Goal: Task Accomplishment & Management: Manage account settings

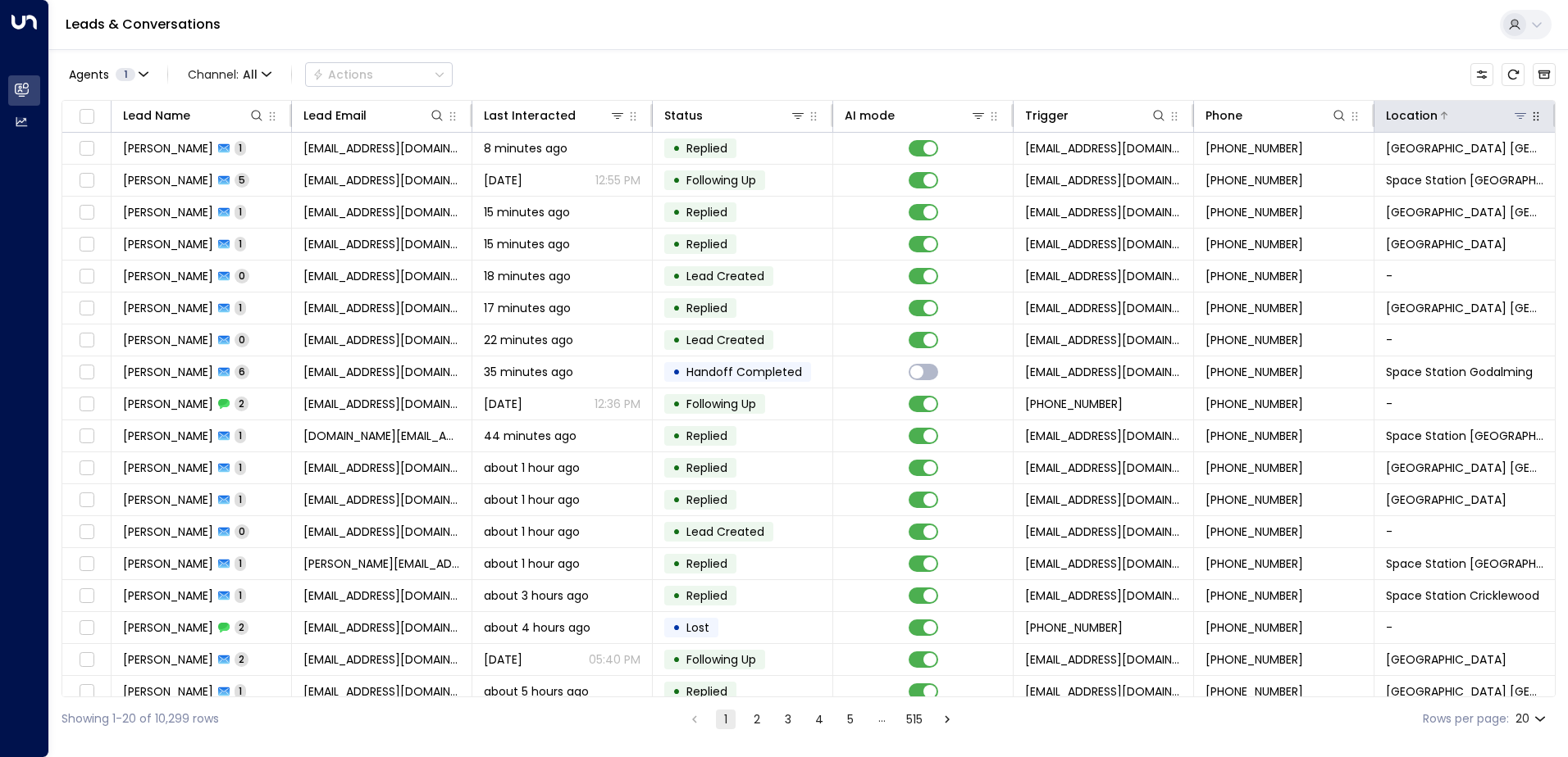
click at [1518, 115] on icon at bounding box center [1520, 115] width 11 height 6
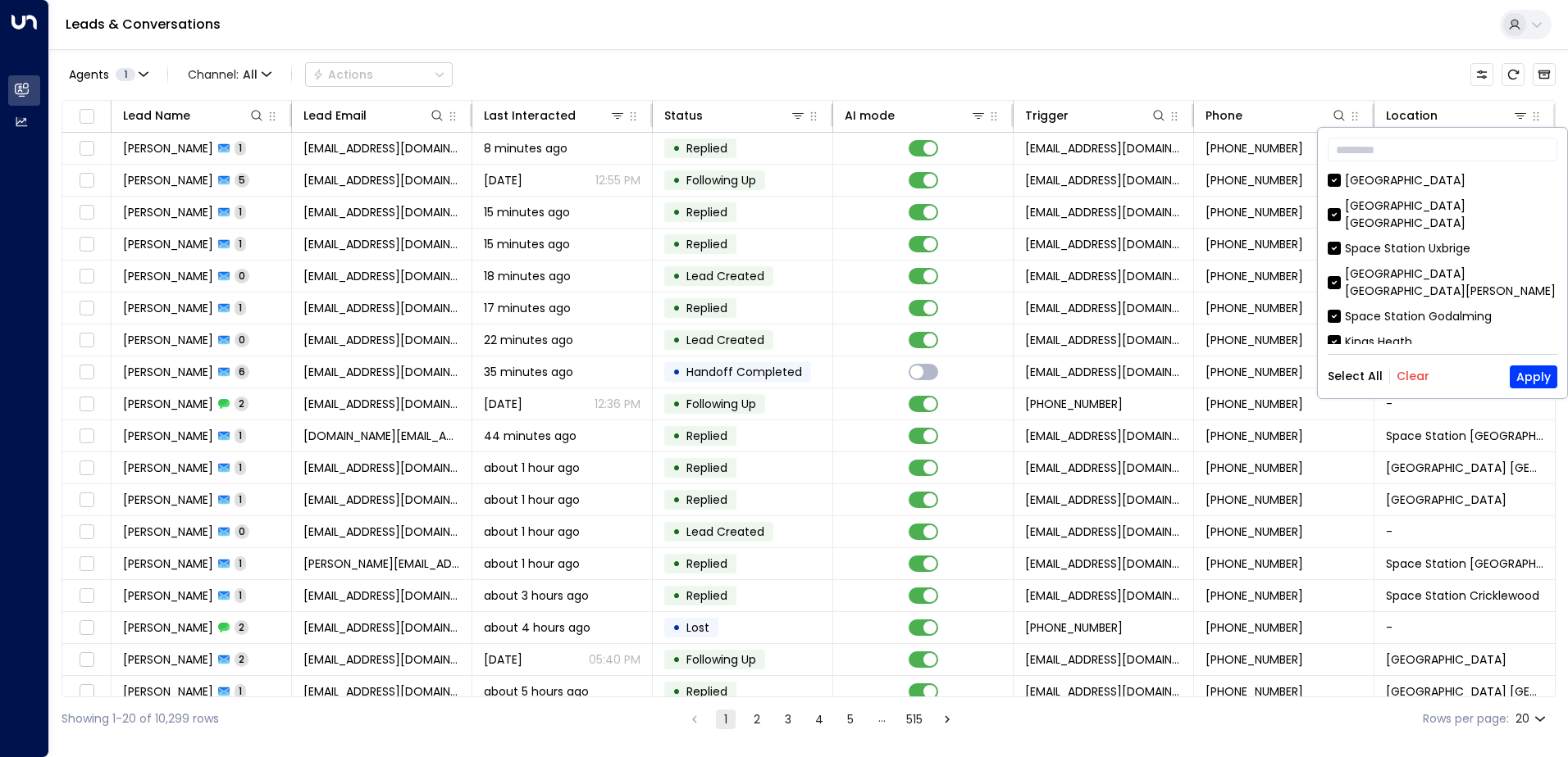
click at [1410, 374] on button "Clear" at bounding box center [1413, 376] width 33 height 13
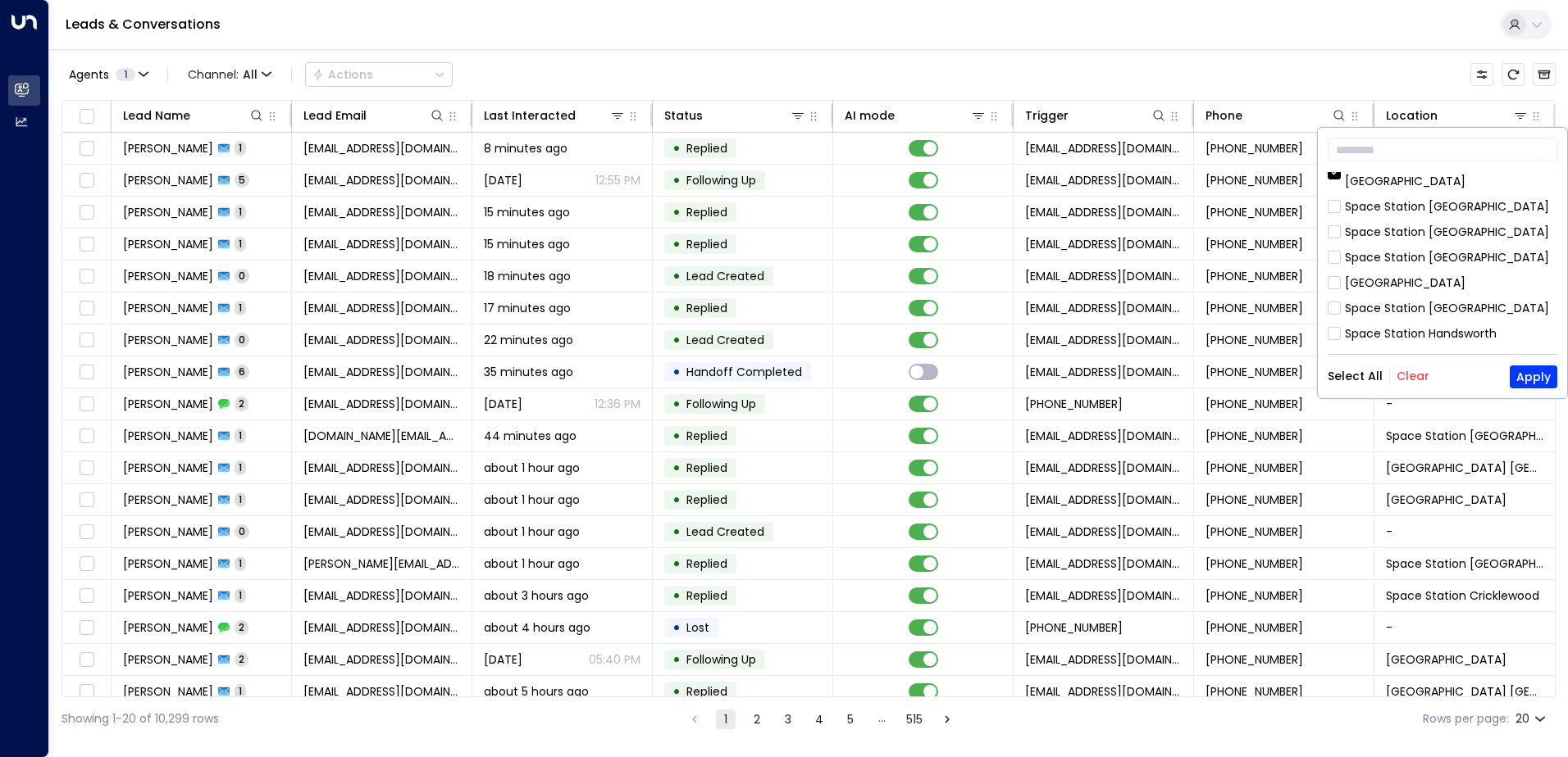
scroll to position [531, 0]
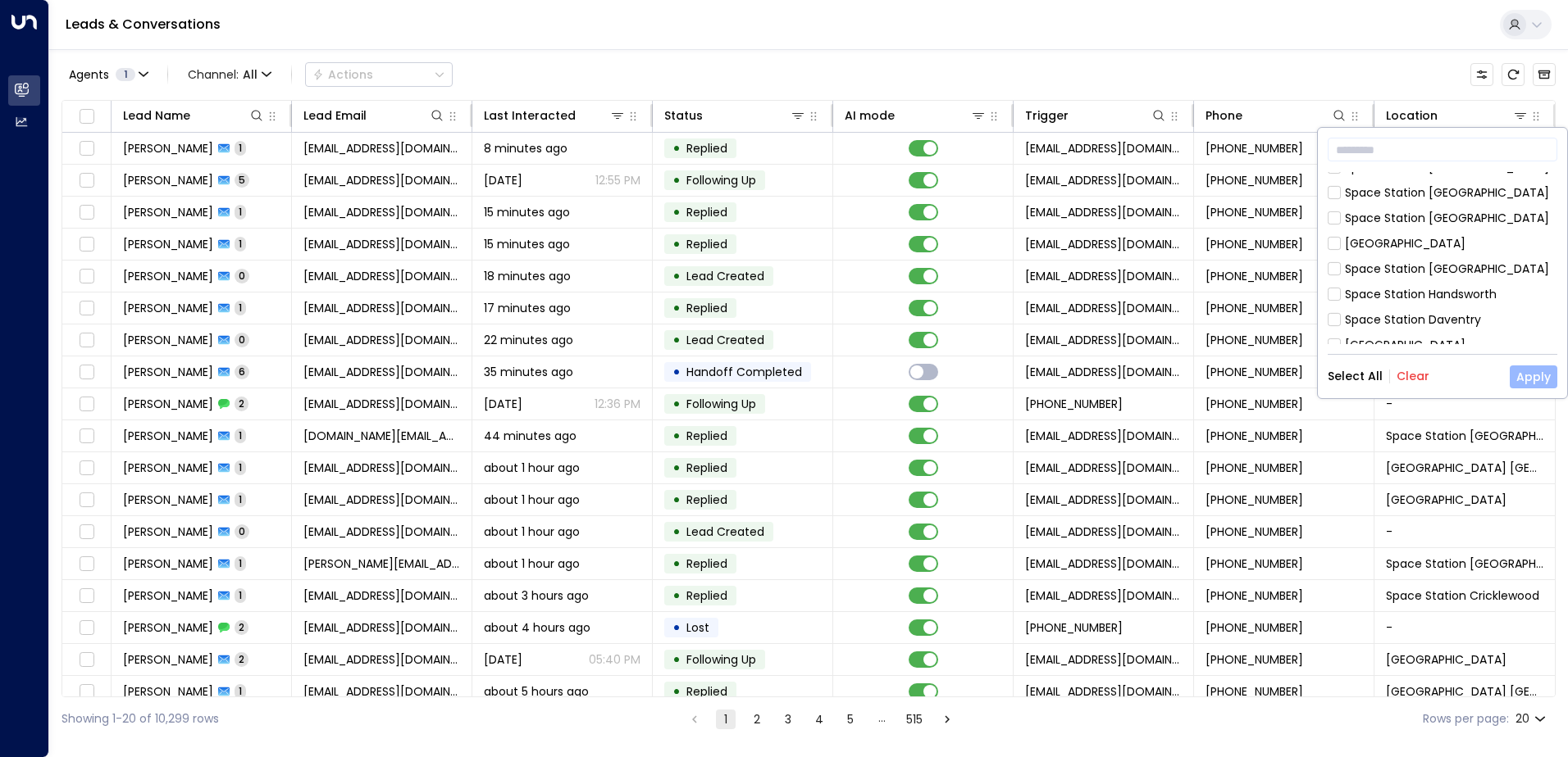
click at [1537, 376] on button "Apply" at bounding box center [1534, 376] width 48 height 23
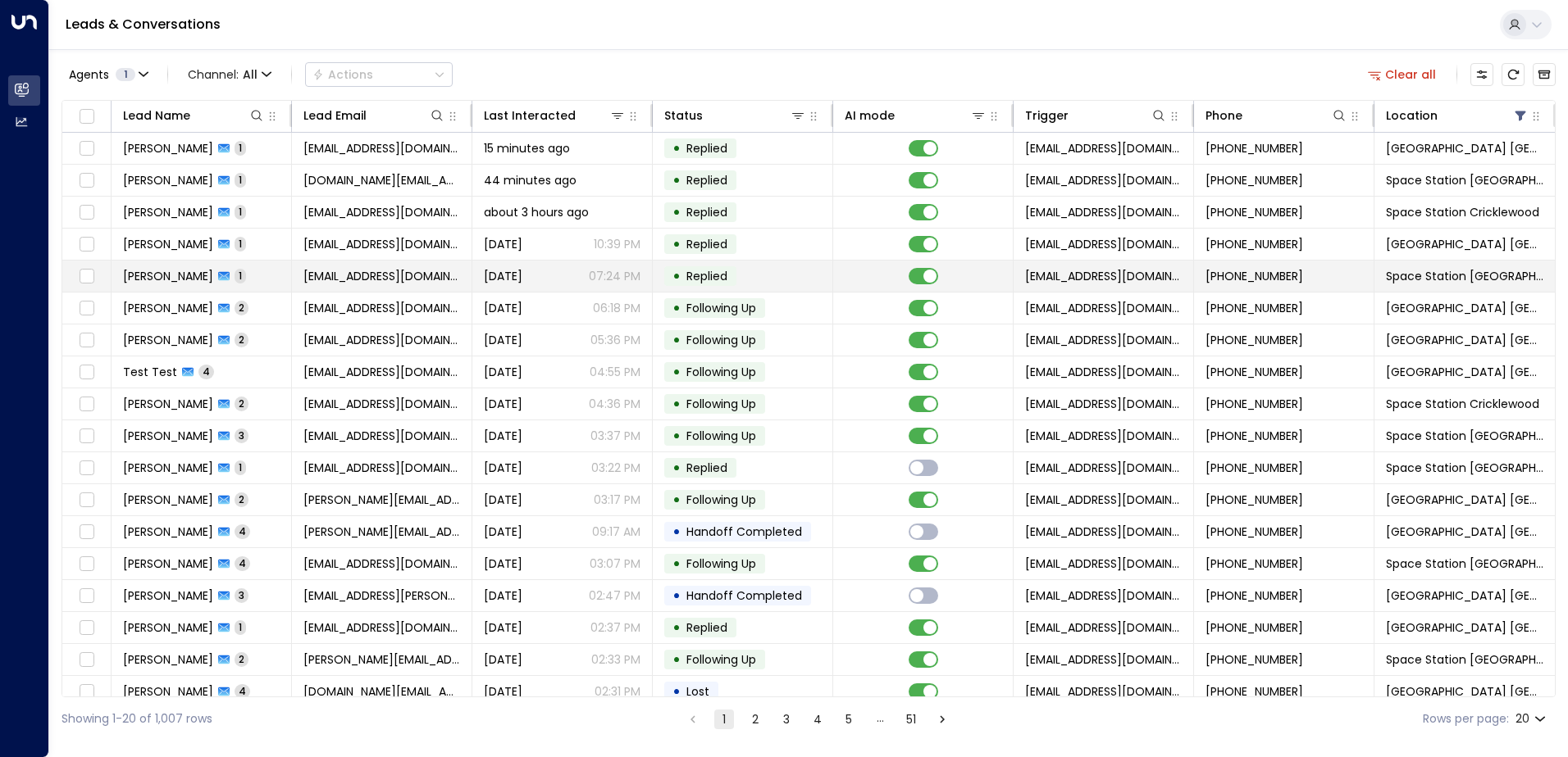
click at [221, 284] on td "[PERSON_NAME] 1" at bounding box center [201, 276] width 181 height 31
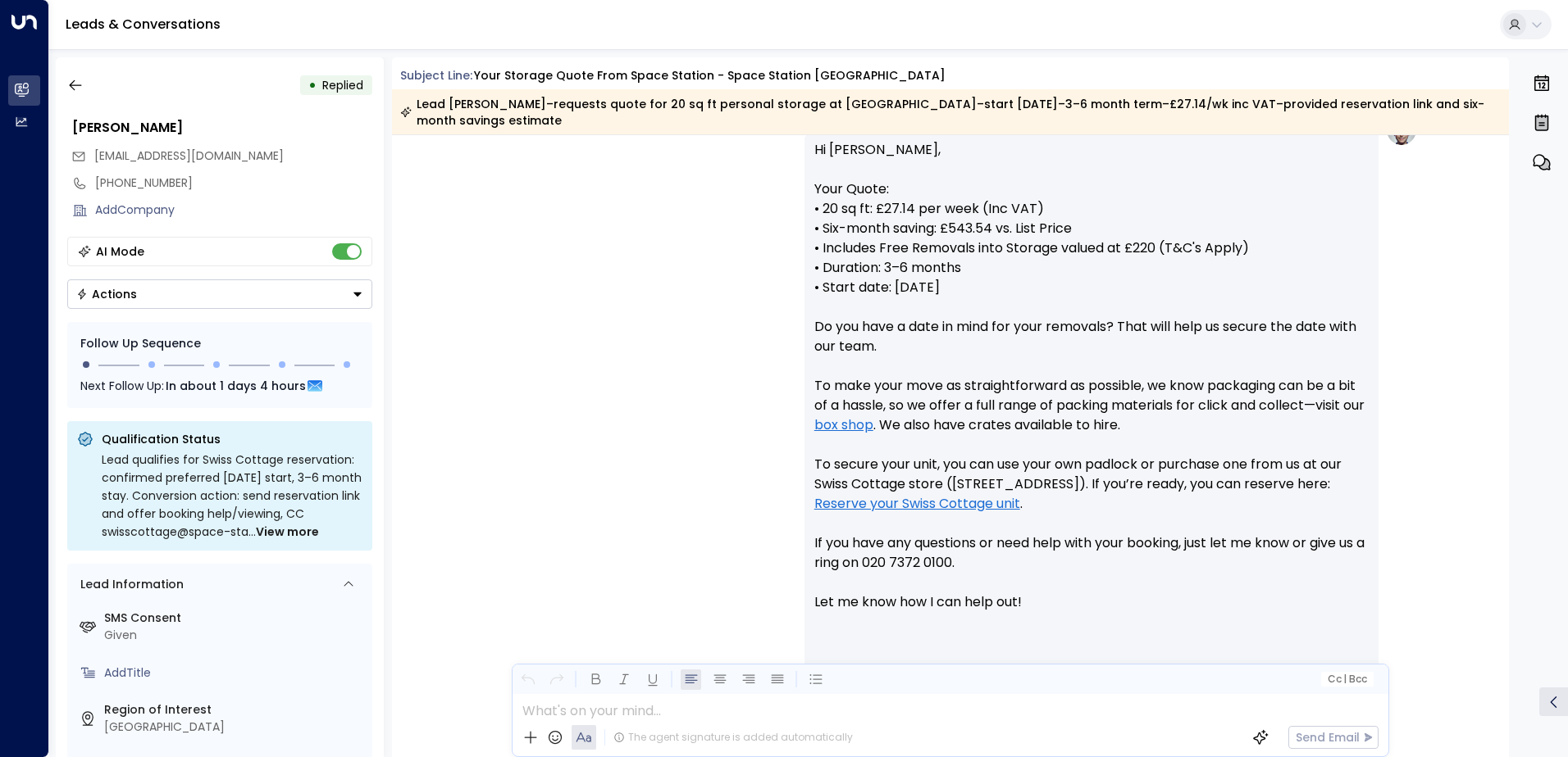
scroll to position [44, 0]
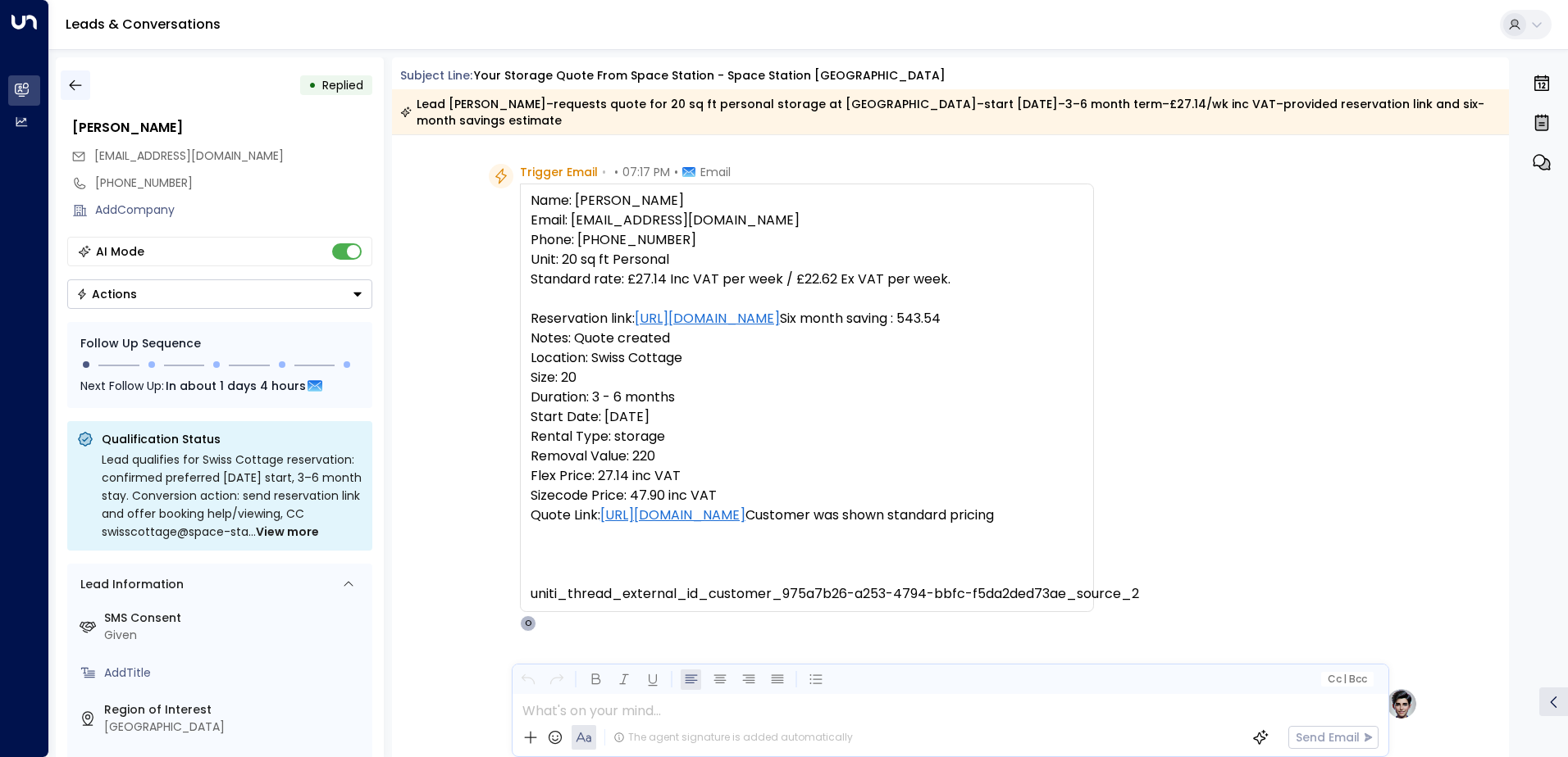
click at [81, 82] on icon "button" at bounding box center [75, 85] width 16 height 16
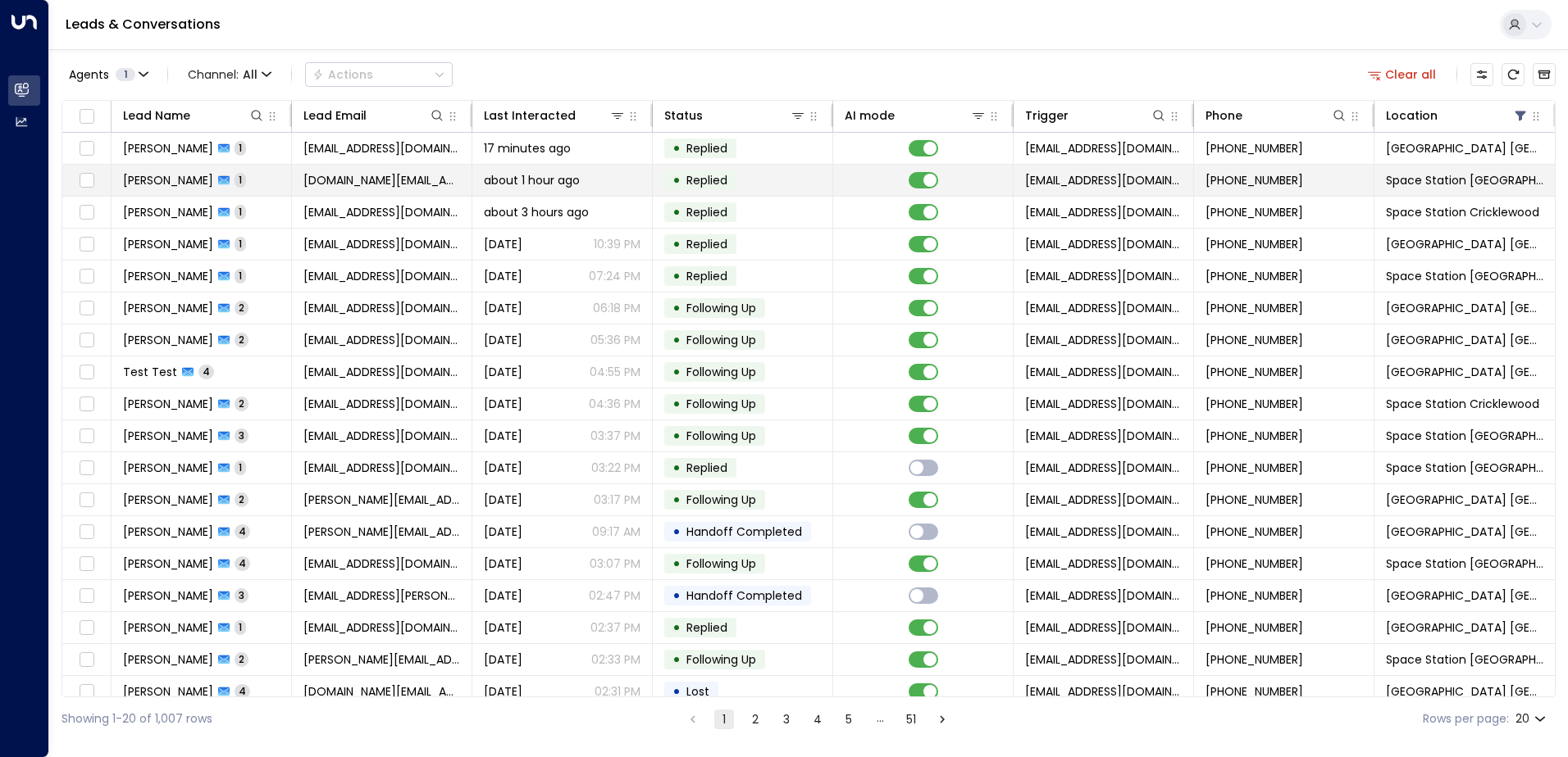
click at [229, 181] on td "[PERSON_NAME] 1" at bounding box center [201, 180] width 181 height 31
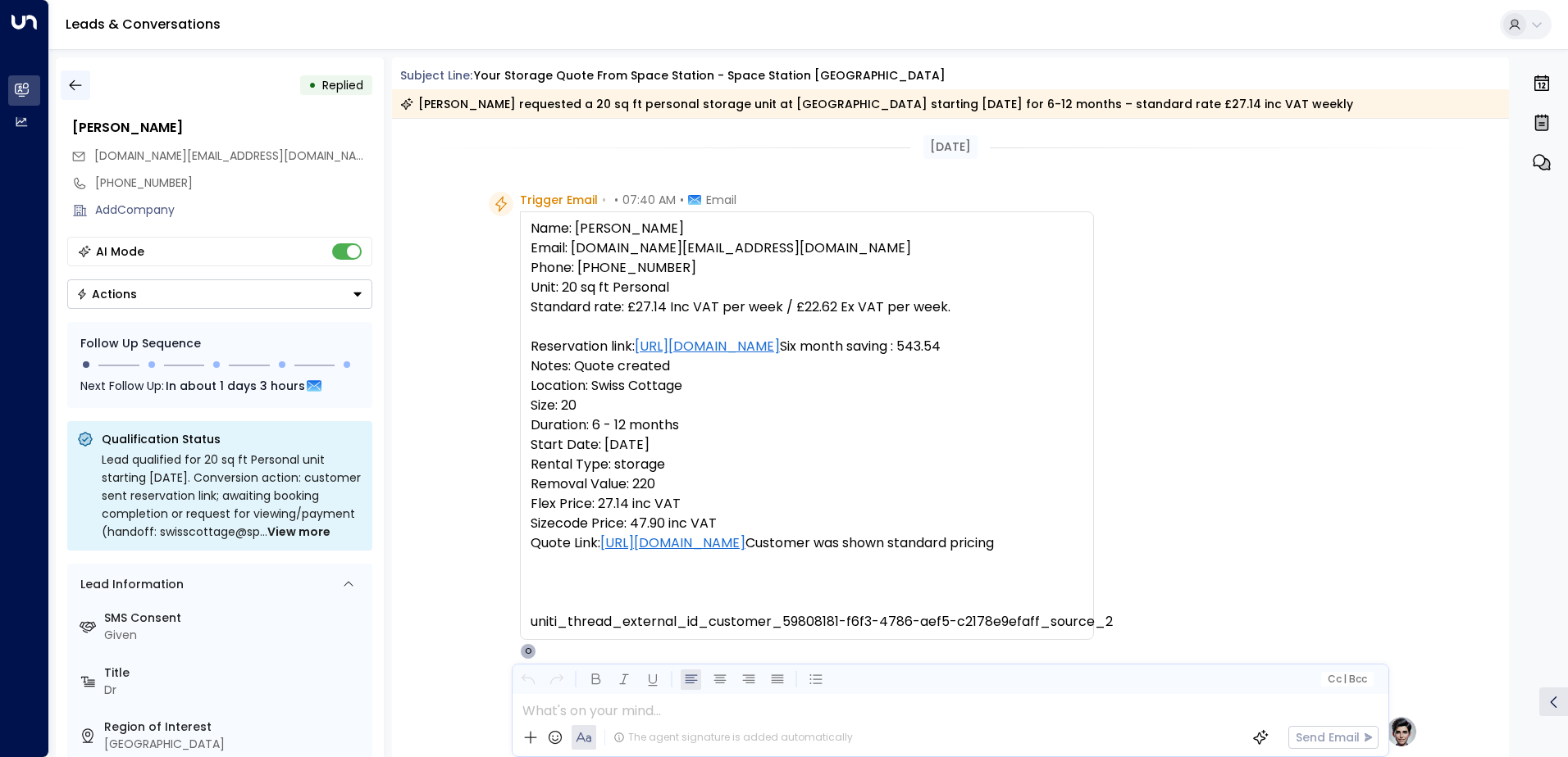
click at [78, 82] on icon "button" at bounding box center [75, 85] width 16 height 16
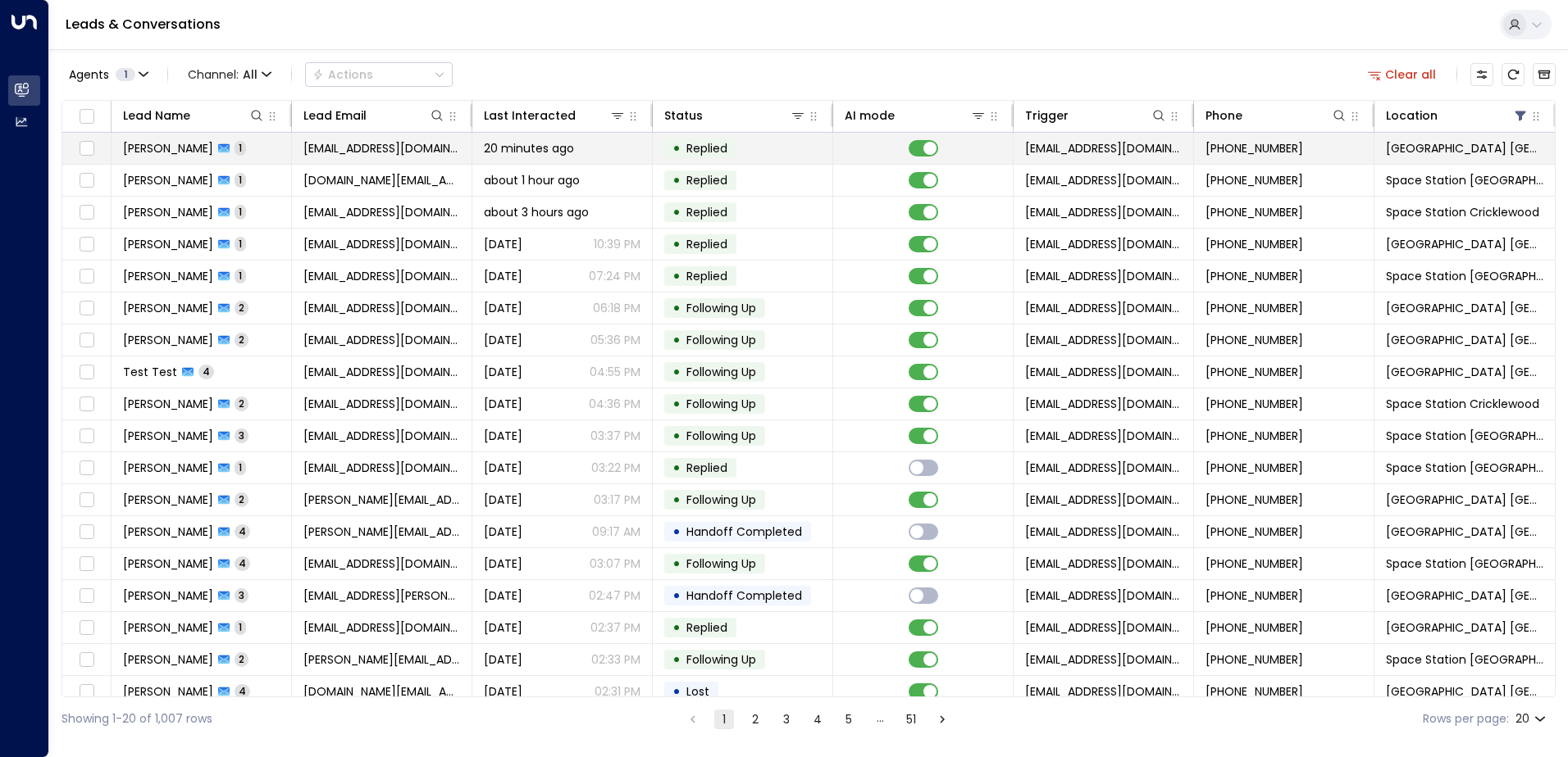
click at [299, 150] on td "[EMAIL_ADDRESS][DOMAIN_NAME]" at bounding box center [382, 148] width 181 height 31
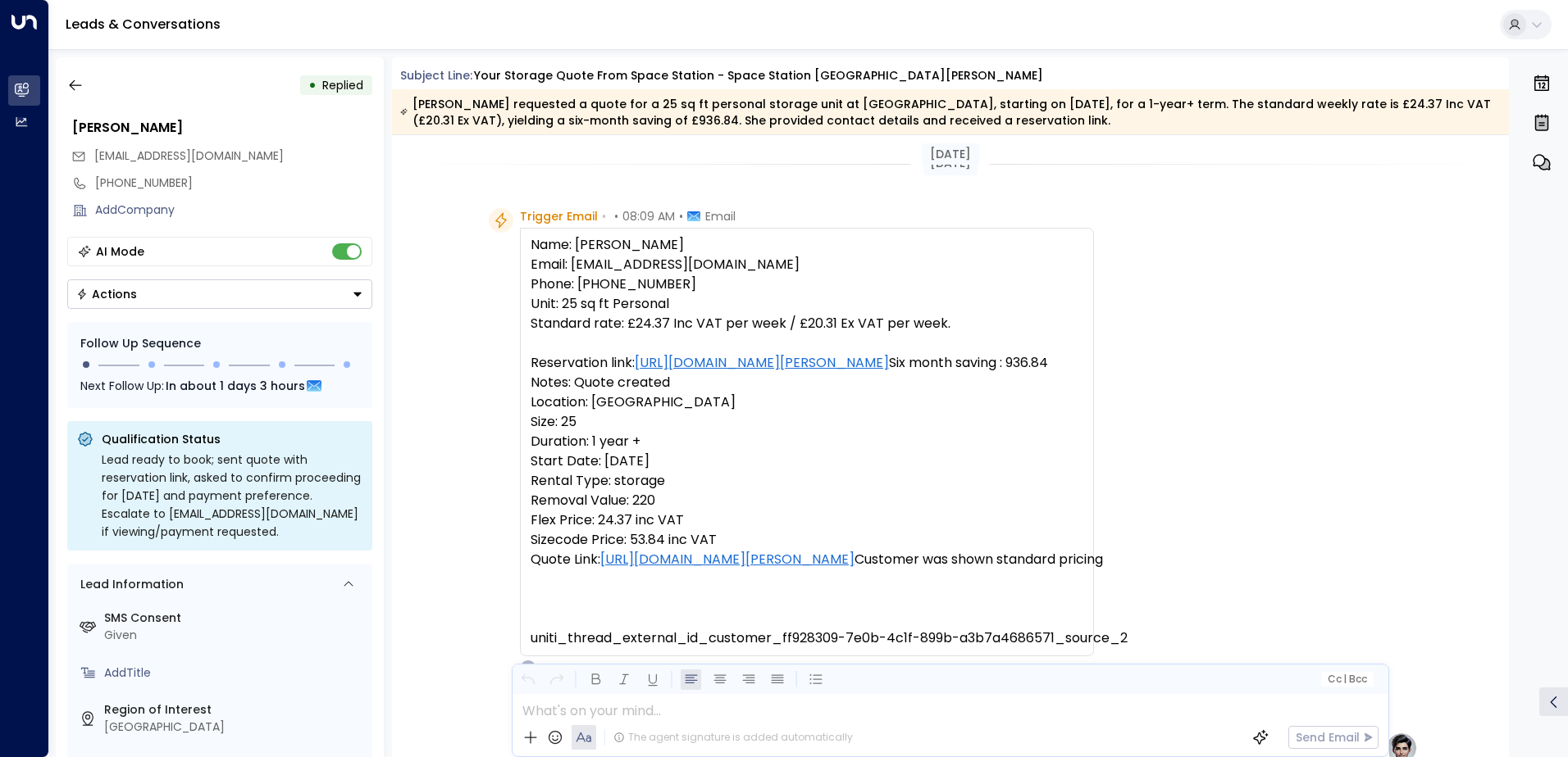
scroll to position [410, 0]
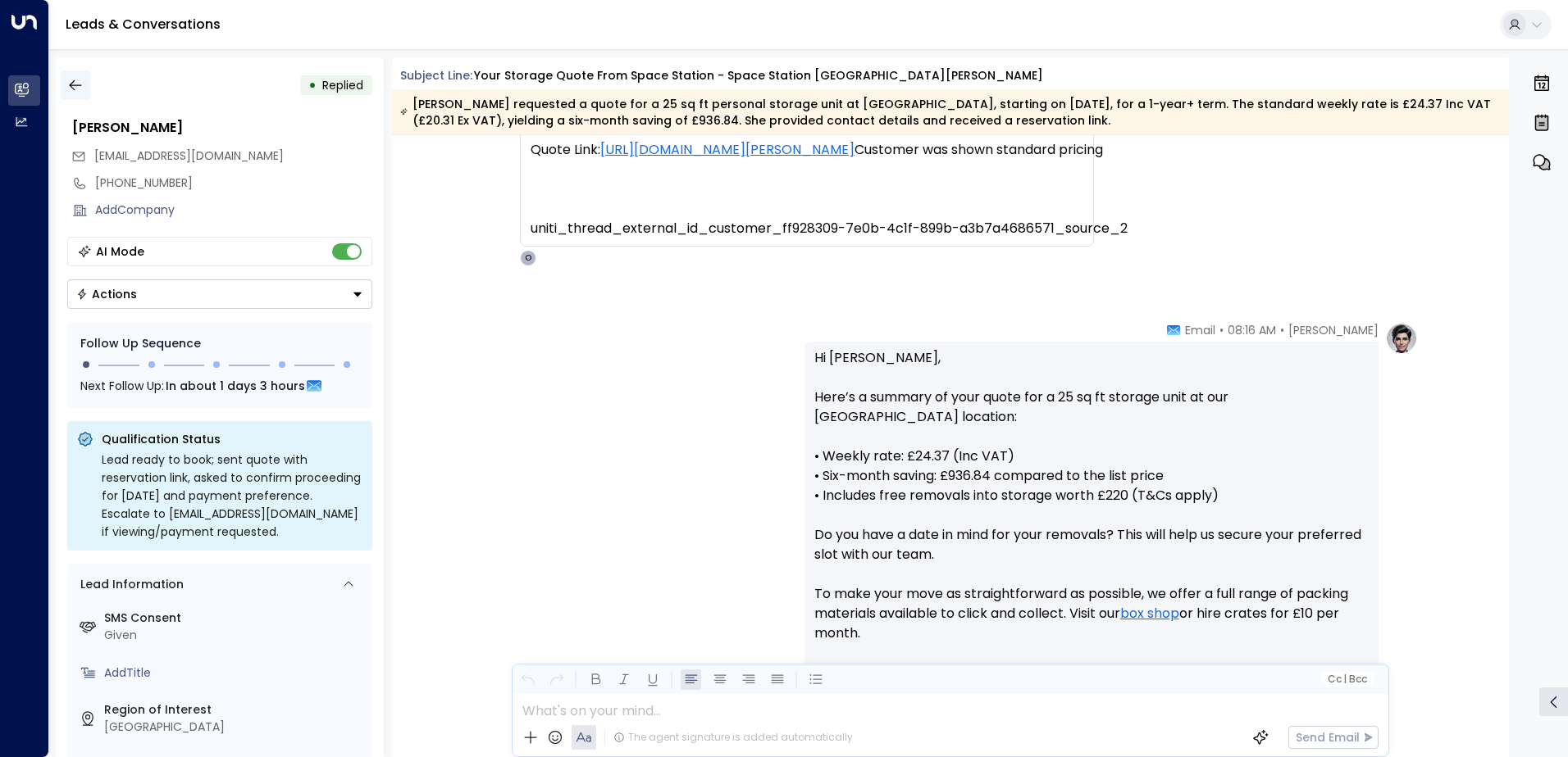
click at [76, 86] on icon "button" at bounding box center [75, 85] width 16 height 16
